Goal: Task Accomplishment & Management: Use online tool/utility

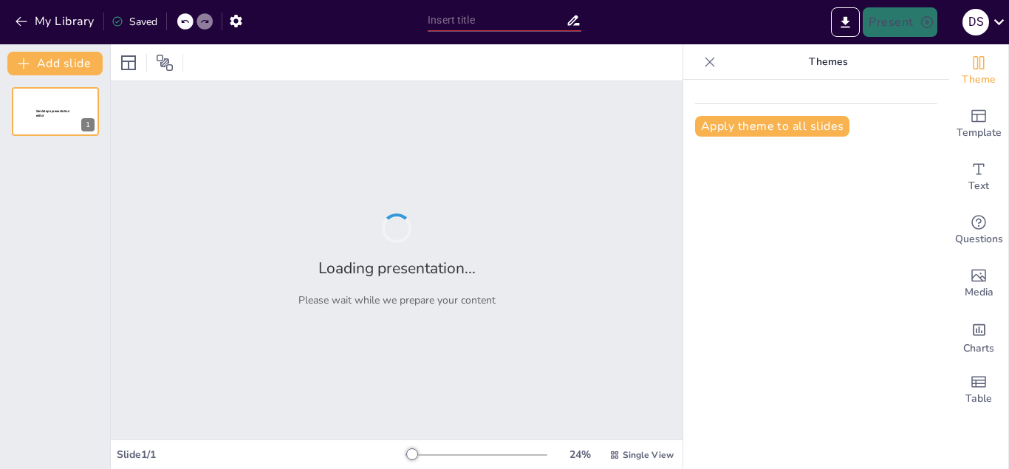
click at [658, 101] on div "Loading presentation... Please wait while we prepare your content" at bounding box center [397, 260] width 572 height 358
type input "Redes Sociales: Ventajas y Desventajas"
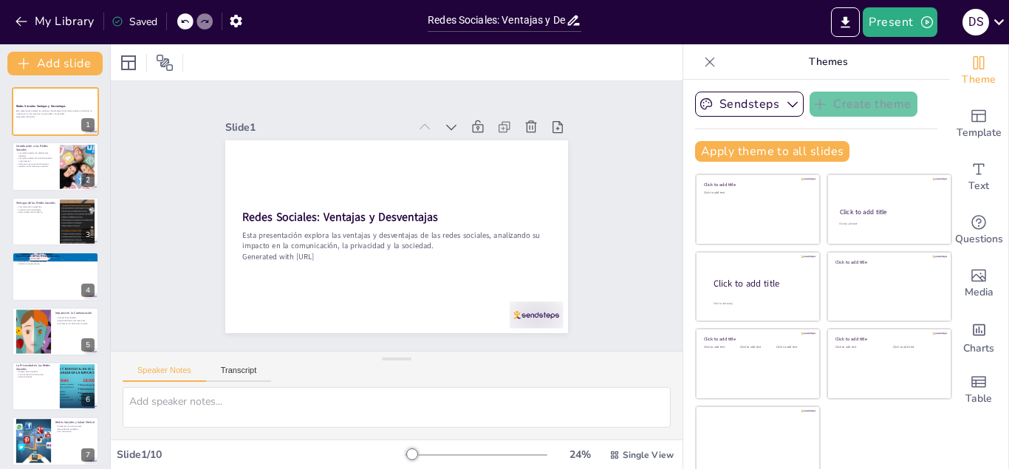
scroll to position [7, 0]
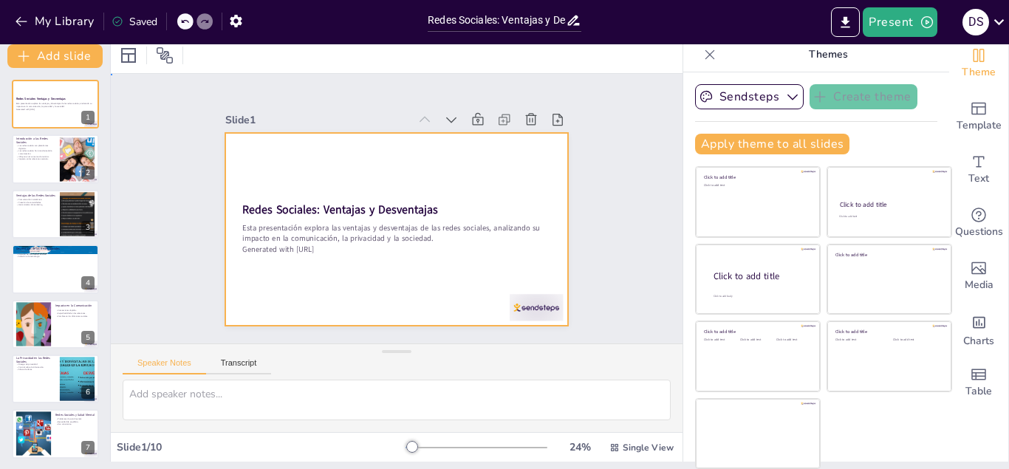
click at [367, 188] on div at bounding box center [381, 223] width 372 height 384
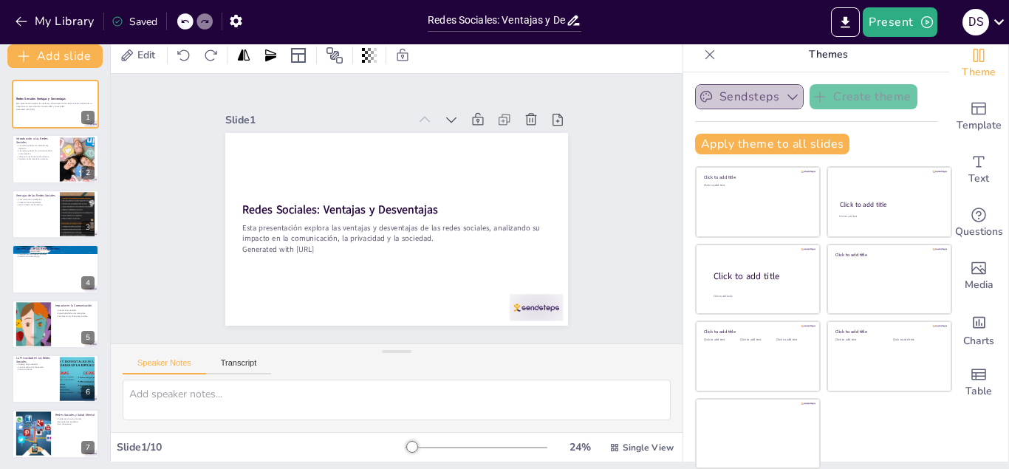
click at [696, 95] on button "Sendsteps" at bounding box center [749, 96] width 109 height 25
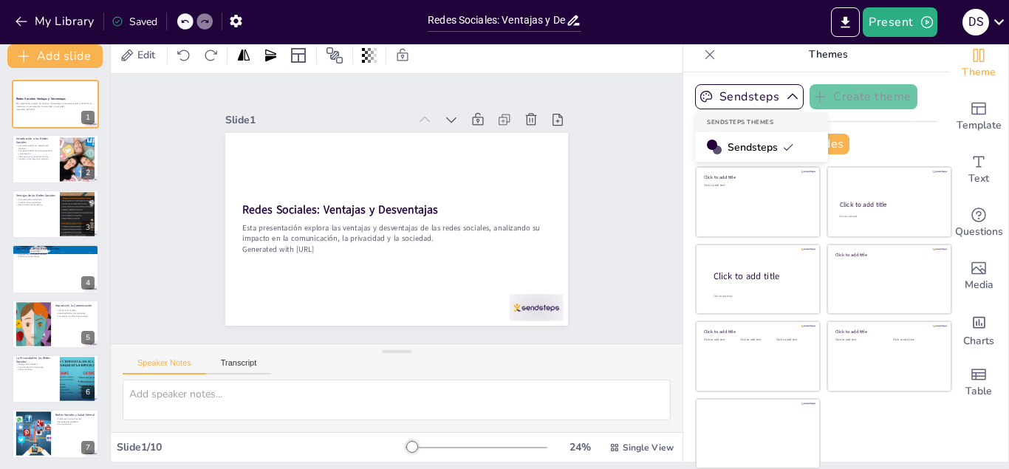
click at [733, 148] on span "Sendsteps" at bounding box center [761, 147] width 67 height 14
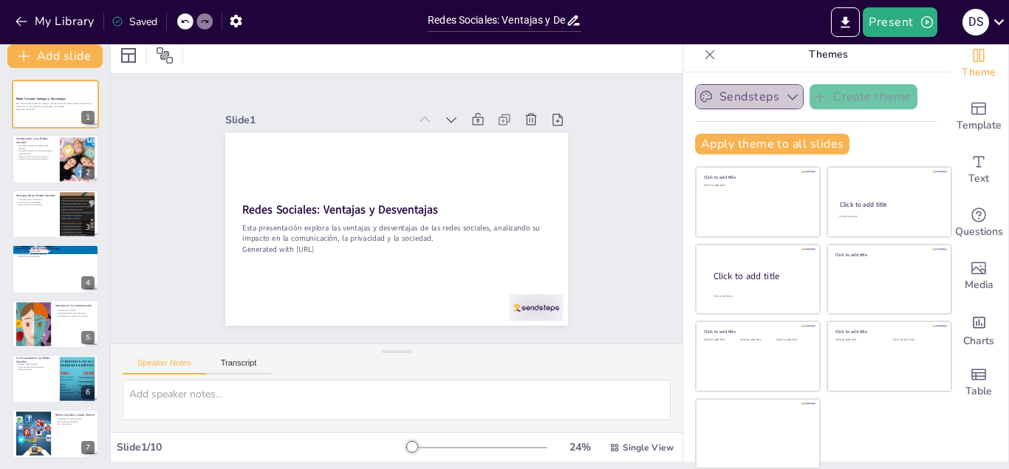
click at [712, 95] on button "Sendsteps" at bounding box center [749, 96] width 109 height 25
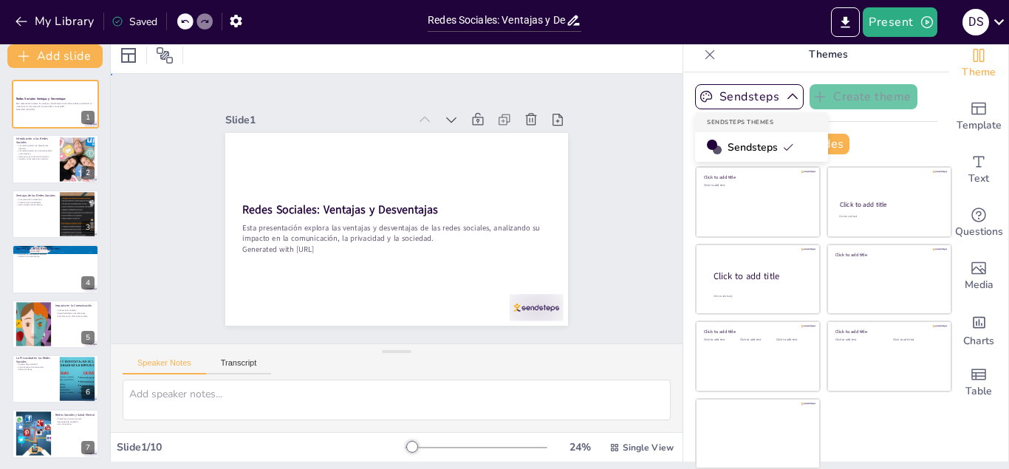
click at [565, 129] on div "Slide 1 Redes Sociales: Ventajas y Desventajas Esta presentación explora las ve…" at bounding box center [396, 209] width 484 height 387
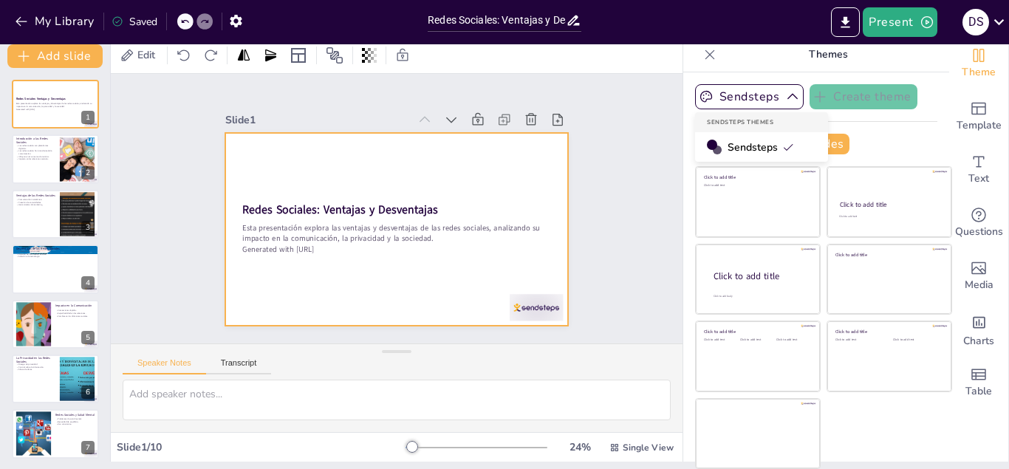
click at [487, 278] on div at bounding box center [383, 224] width 384 height 372
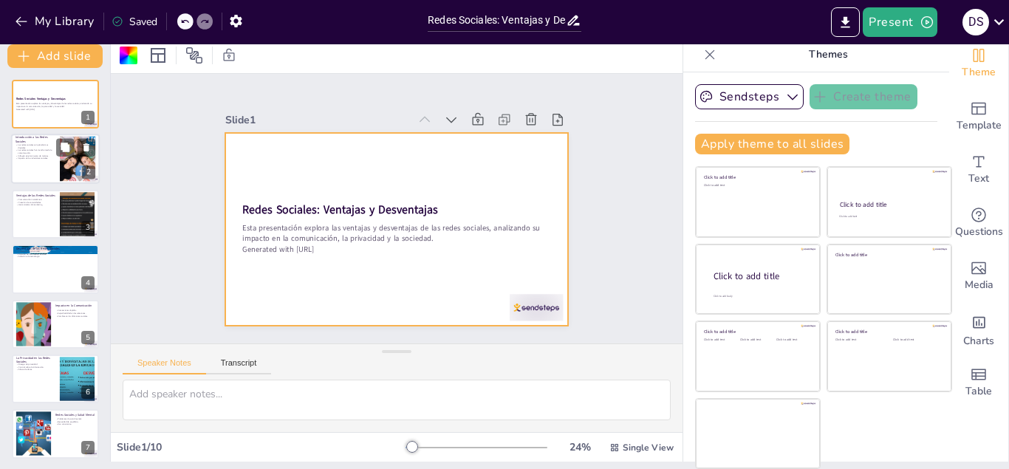
click at [85, 160] on div at bounding box center [78, 159] width 56 height 45
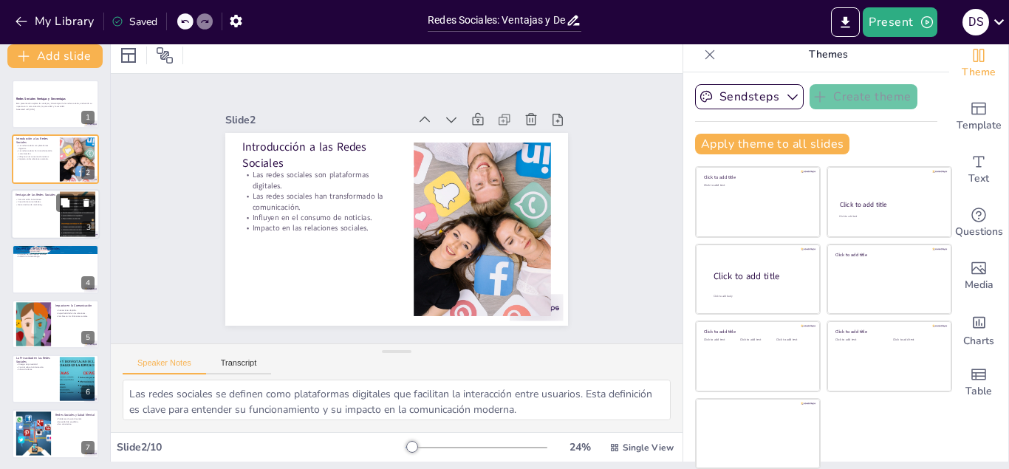
click at [64, 213] on div at bounding box center [77, 214] width 35 height 67
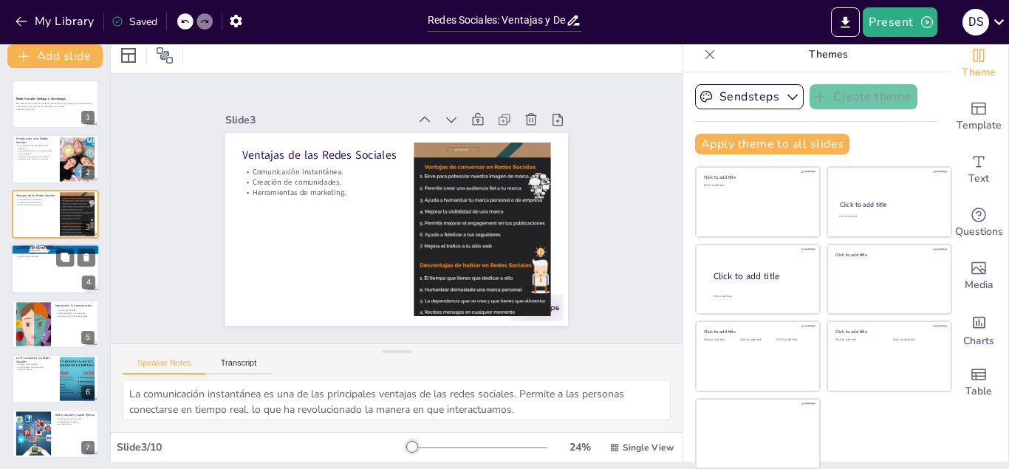
click at [67, 269] on div at bounding box center [55, 269] width 89 height 50
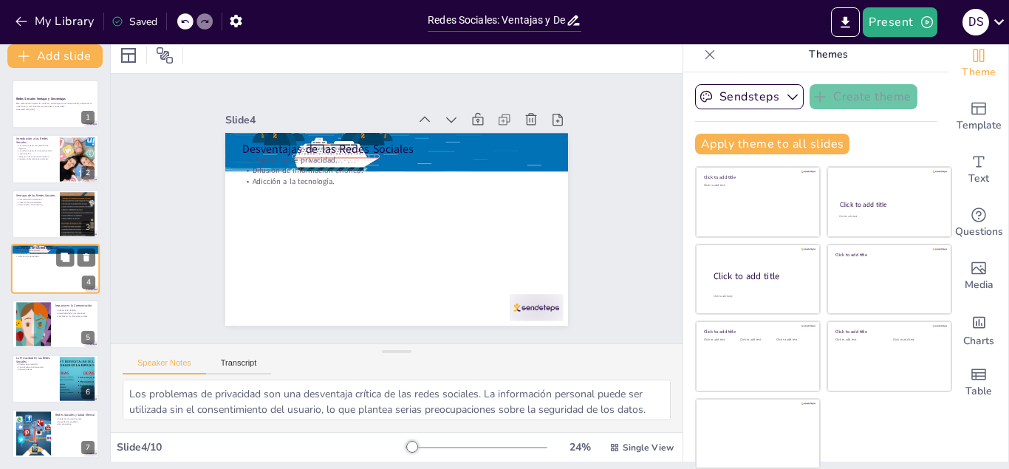
scroll to position [4, 0]
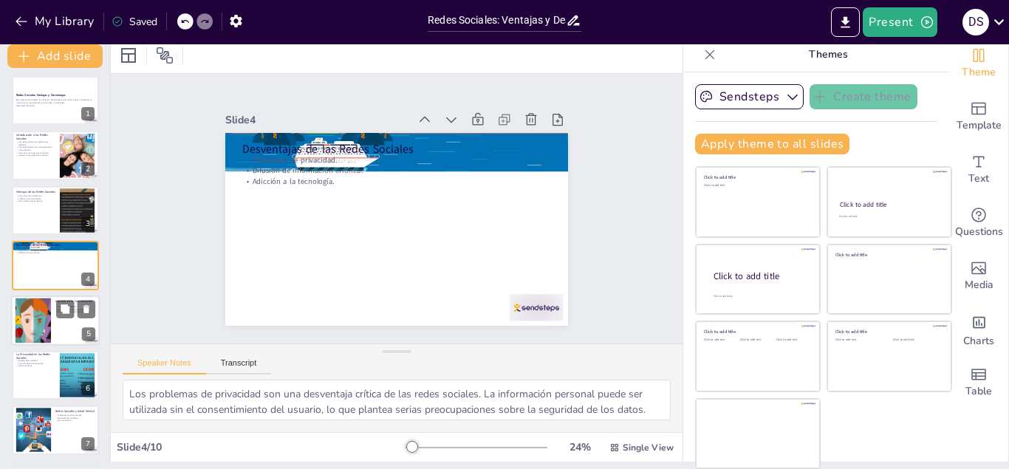
click at [47, 327] on div at bounding box center [33, 320] width 77 height 45
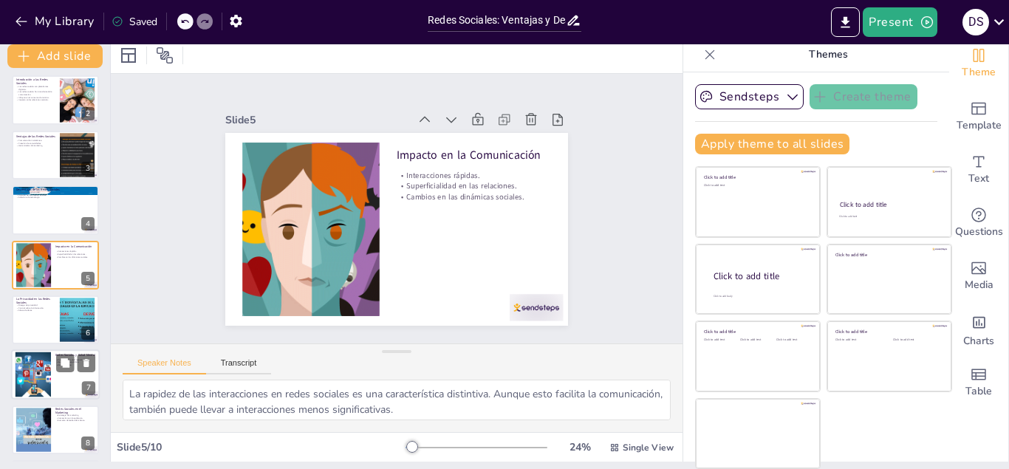
click at [55, 355] on div at bounding box center [55, 375] width 89 height 50
type textarea "Los problemas de salud mental son una consecuencia preocupante del uso excesivo…"
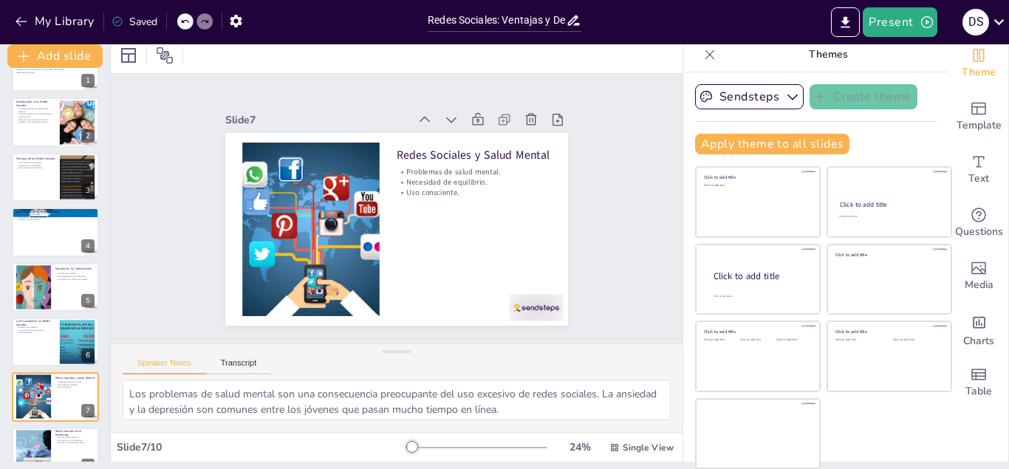
scroll to position [0, 0]
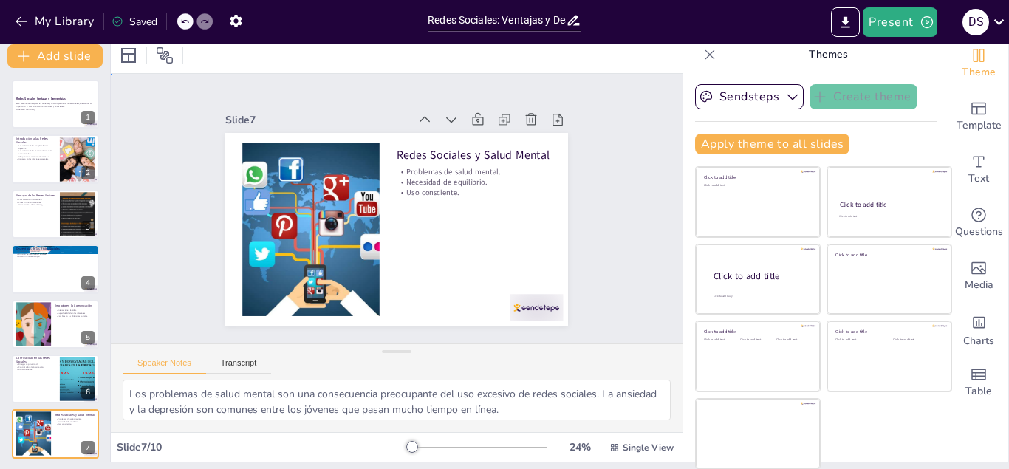
click at [113, 130] on div "Slide 1 Redes Sociales: Ventajas y Desventajas Esta presentación explora las ve…" at bounding box center [397, 209] width 572 height 270
click at [913, 18] on button "Present" at bounding box center [900, 22] width 74 height 30
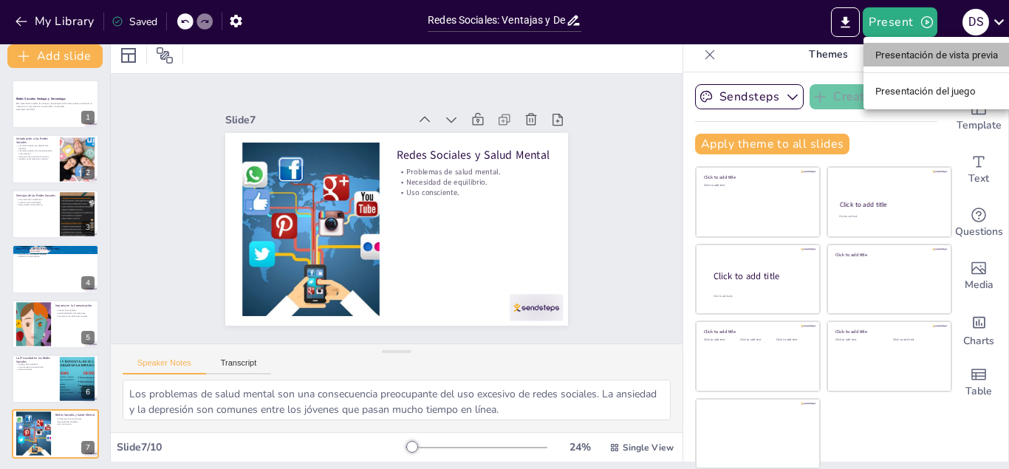
click at [916, 45] on li "Presentación de vista previa" at bounding box center [937, 55] width 147 height 24
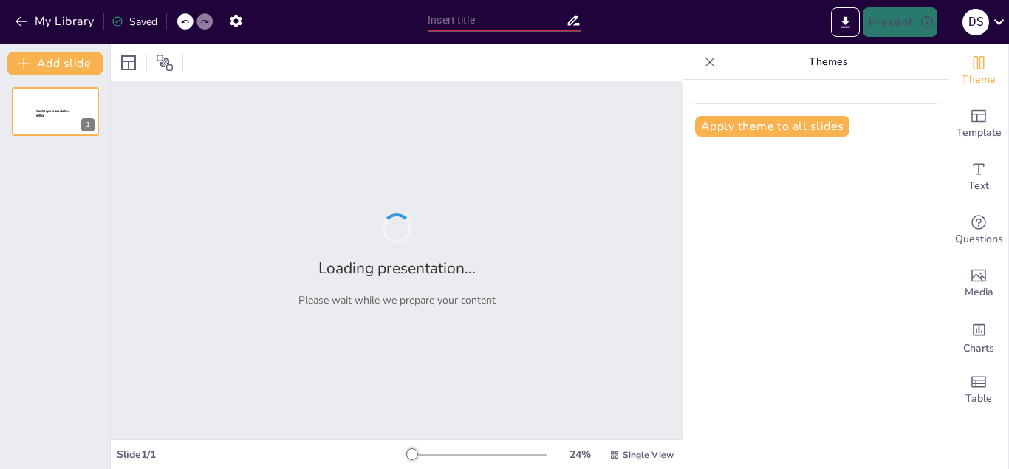
type input "Redes Sociales: Ventajas y Desventajas"
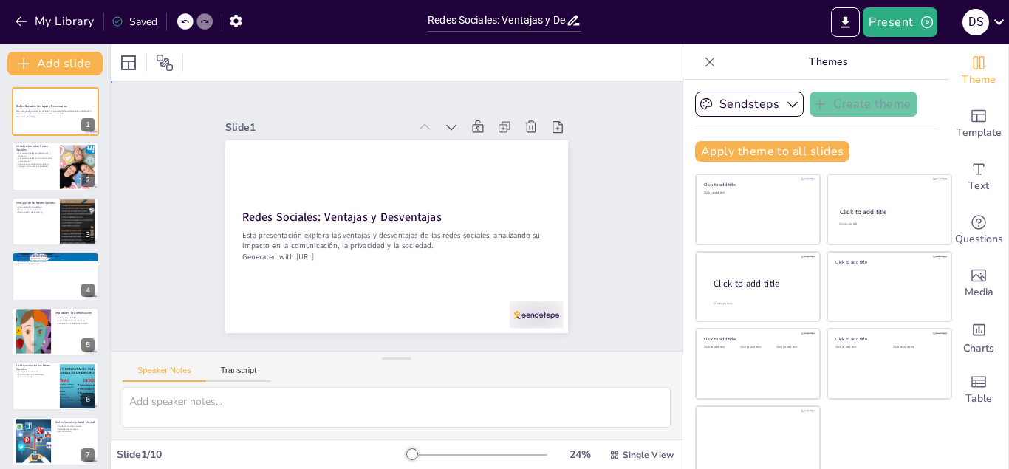
click at [631, 323] on div "Slide 1 Redes Sociales: Ventajas y Desventajas Esta presentación explora las ve…" at bounding box center [397, 216] width 627 height 434
click at [631, 323] on div "Slide 1 Redes Sociales: Ventajas y Desventajas Esta presentación explora las ve…" at bounding box center [397, 215] width 627 height 433
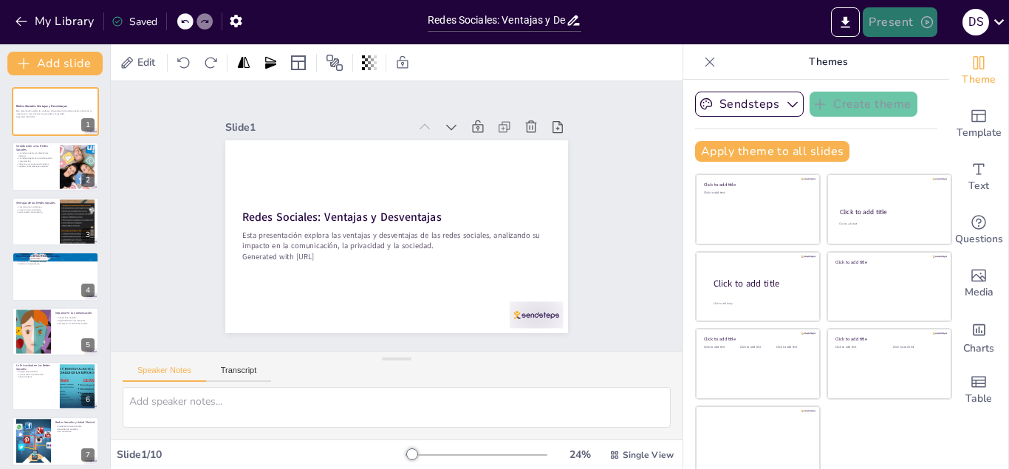
click at [892, 21] on button "Present" at bounding box center [900, 22] width 74 height 30
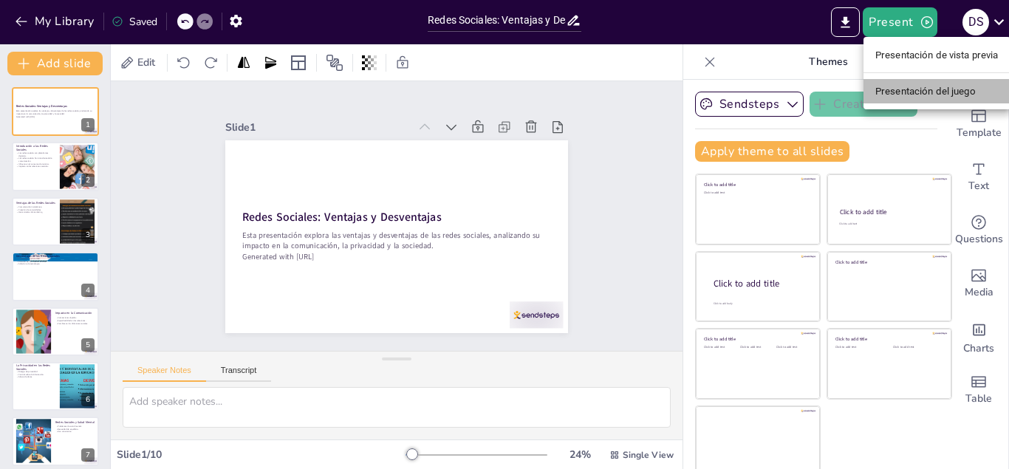
click at [918, 82] on li "Presentación del juego" at bounding box center [937, 91] width 147 height 24
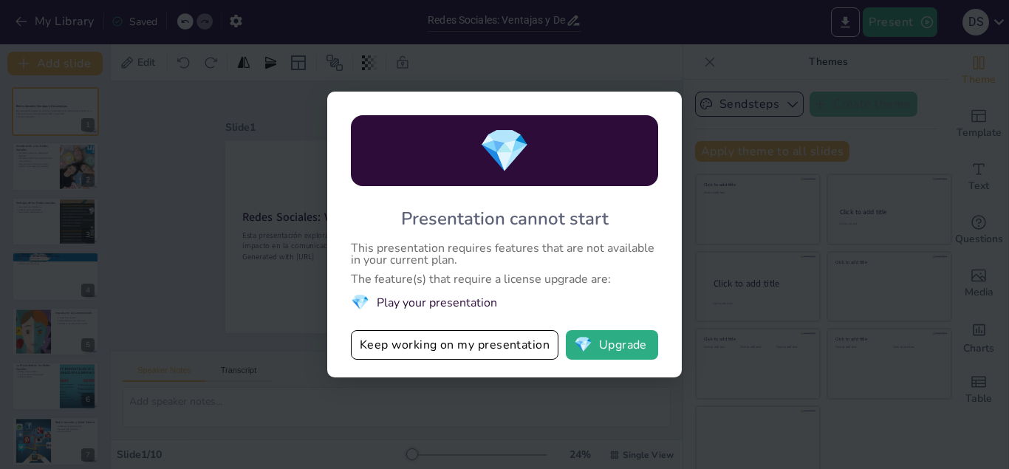
click at [671, 285] on div "💎 Presentation cannot start This presentation requires features that are not av…" at bounding box center [504, 235] width 355 height 286
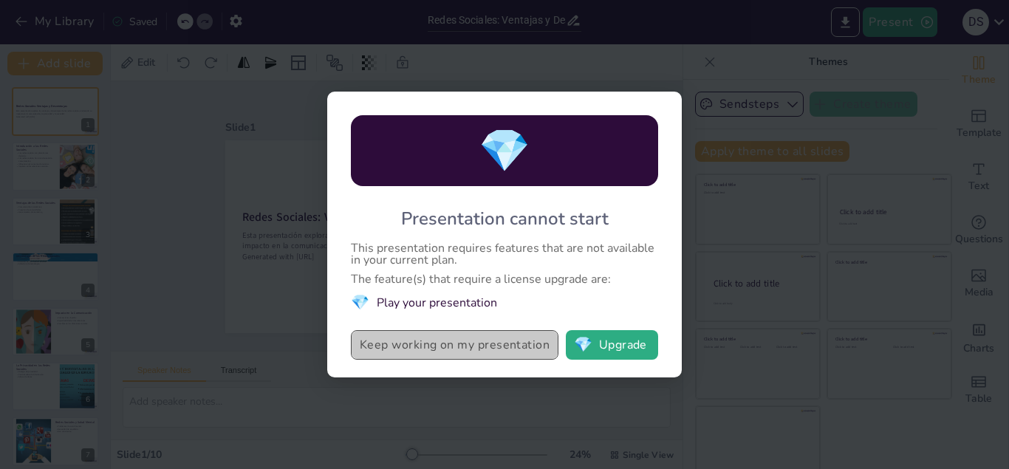
click at [503, 332] on button "Keep working on my presentation" at bounding box center [455, 345] width 208 height 30
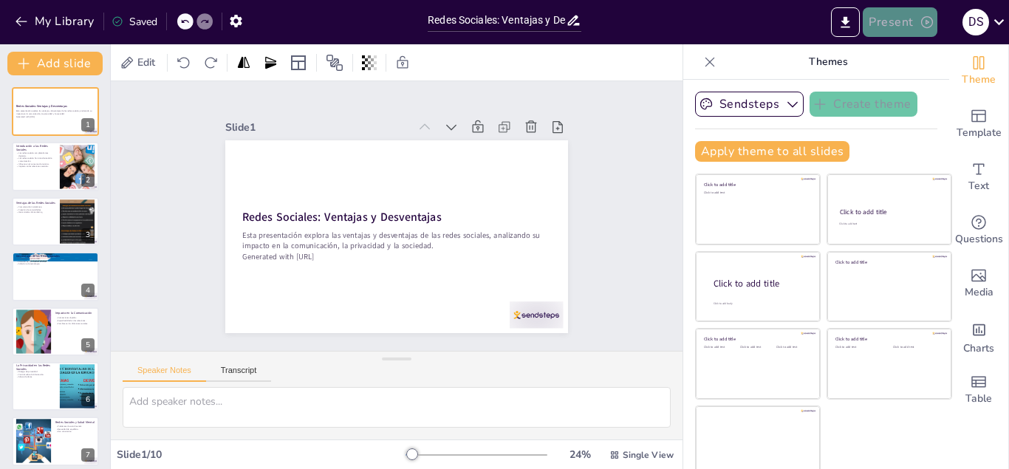
click at [913, 33] on button "Present" at bounding box center [900, 22] width 74 height 30
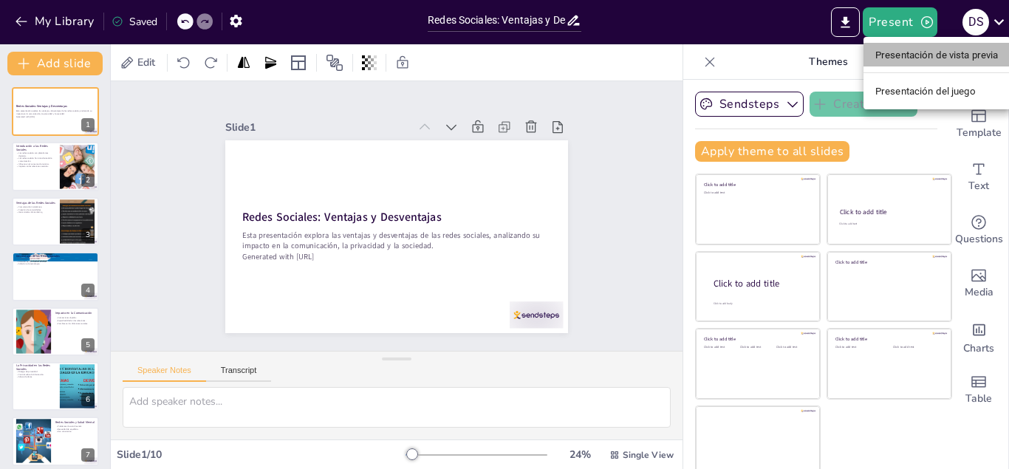
click at [891, 50] on font "Presentación de vista previa" at bounding box center [937, 55] width 123 height 11
